Goal: Transaction & Acquisition: Register for event/course

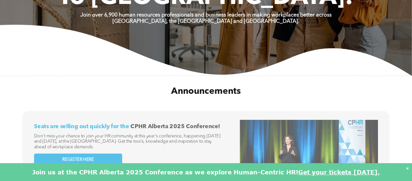
scroll to position [143, 0]
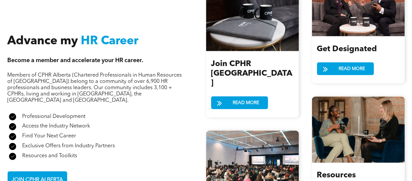
scroll to position [772, 0]
